Goal: Information Seeking & Learning: Understand process/instructions

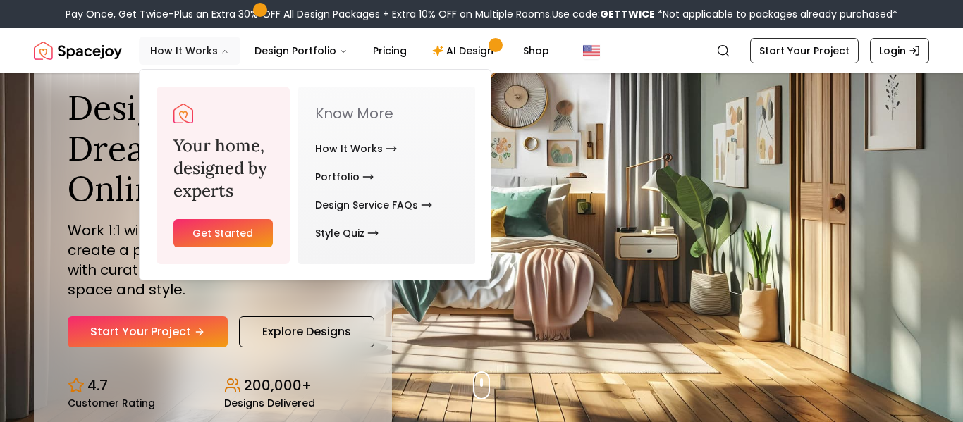
click at [200, 55] on button "How It Works" at bounding box center [190, 51] width 102 height 28
click at [225, 47] on button "How It Works" at bounding box center [190, 51] width 102 height 28
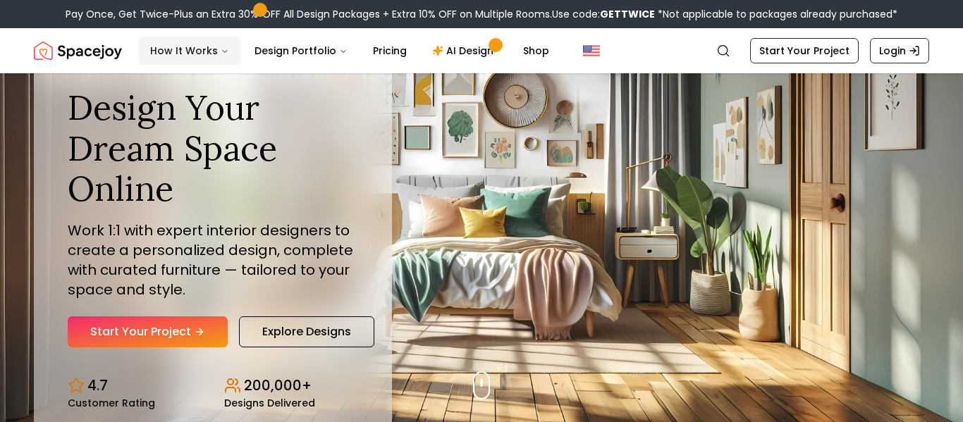
click at [225, 47] on button "How It Works" at bounding box center [190, 51] width 102 height 28
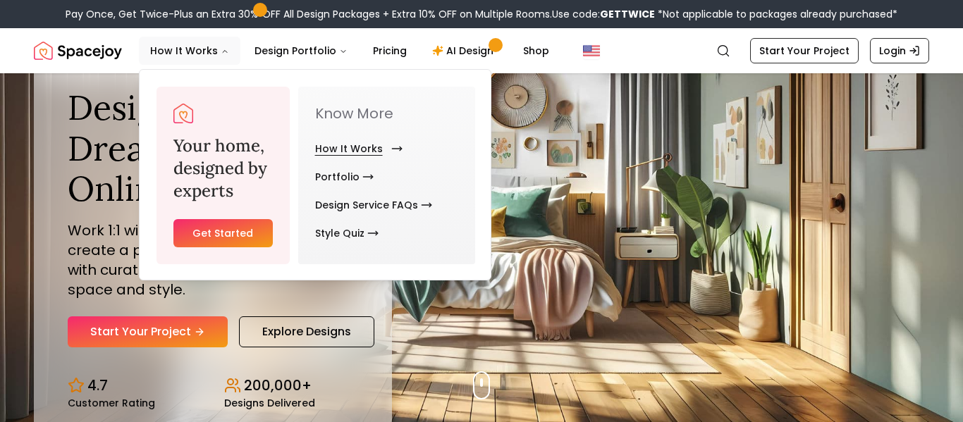
click at [322, 153] on link "How It Works" at bounding box center [356, 149] width 82 height 28
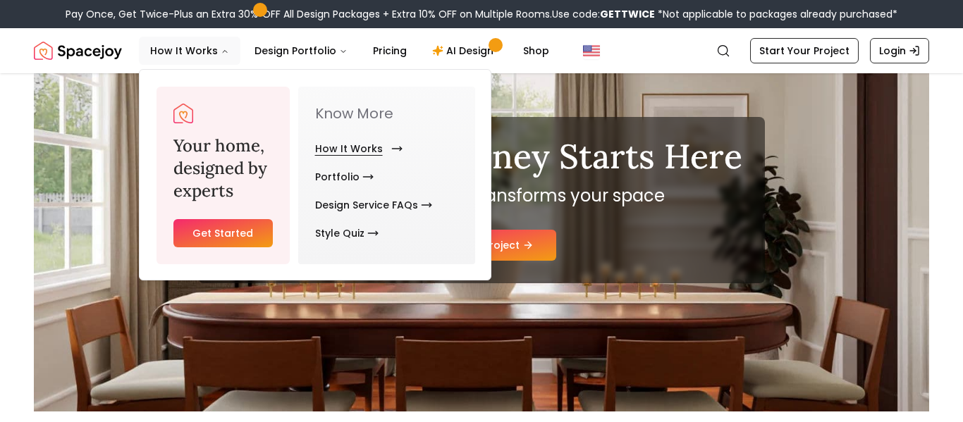
scroll to position [113, 0]
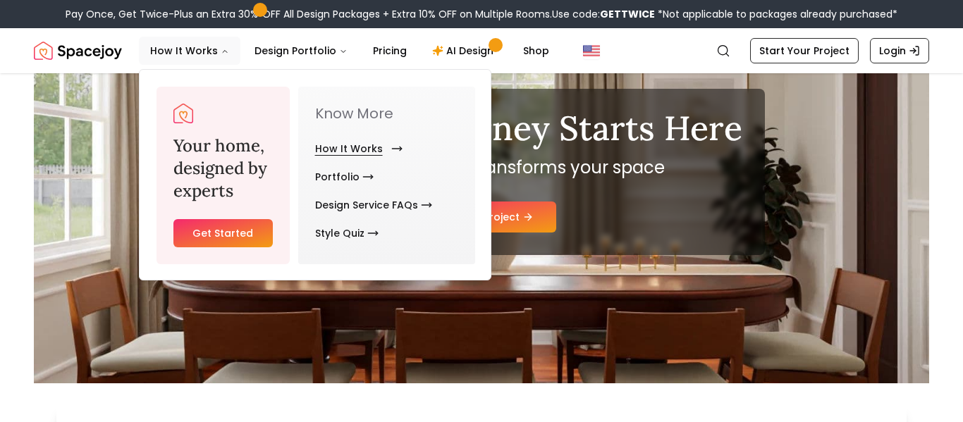
click at [357, 154] on link "How It Works" at bounding box center [356, 149] width 82 height 28
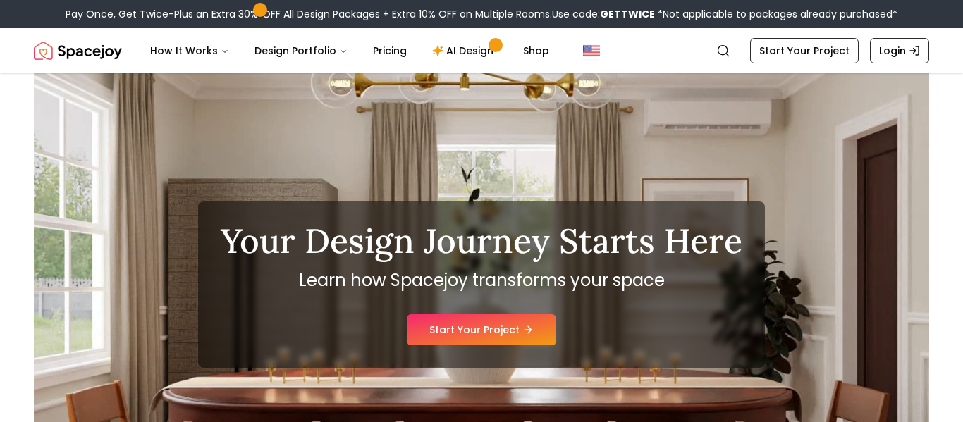
click at [569, 150] on div "Your Design Journey Starts Here Learn how Spacejoy transforms your space Start …" at bounding box center [482, 284] width 896 height 423
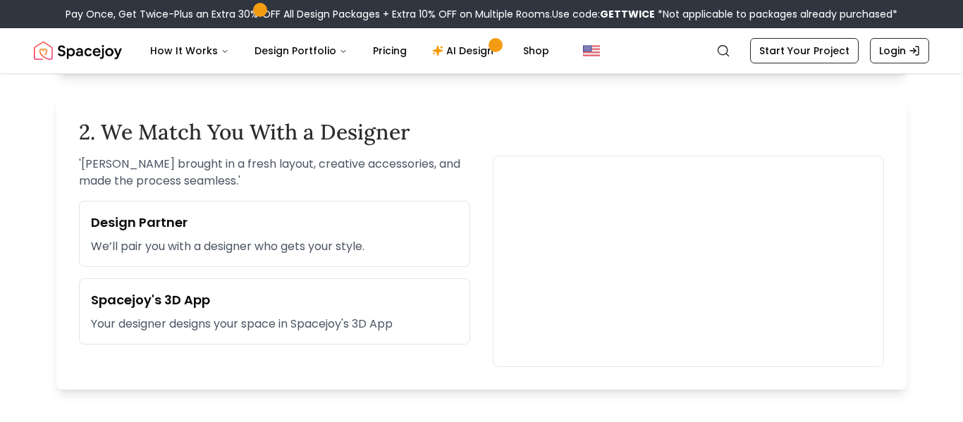
scroll to position [790, 0]
